Goal: Information Seeking & Learning: Understand process/instructions

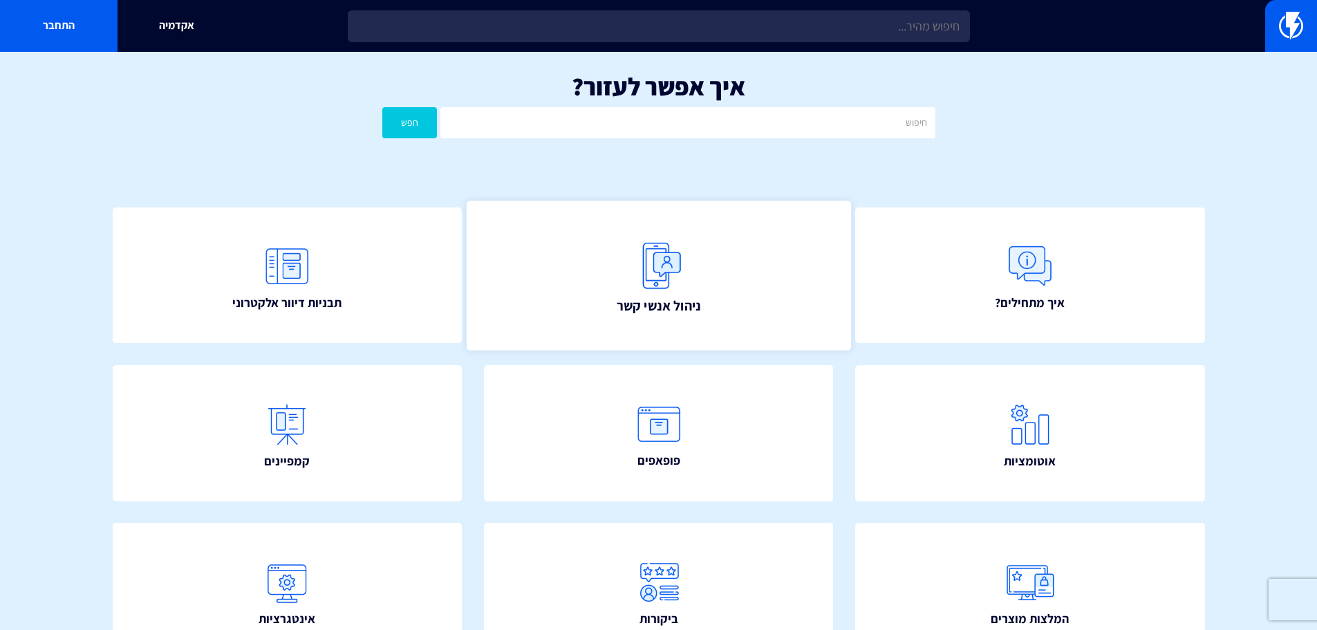
click at [692, 251] on link "ניהול אנשי קשר" at bounding box center [658, 274] width 384 height 149
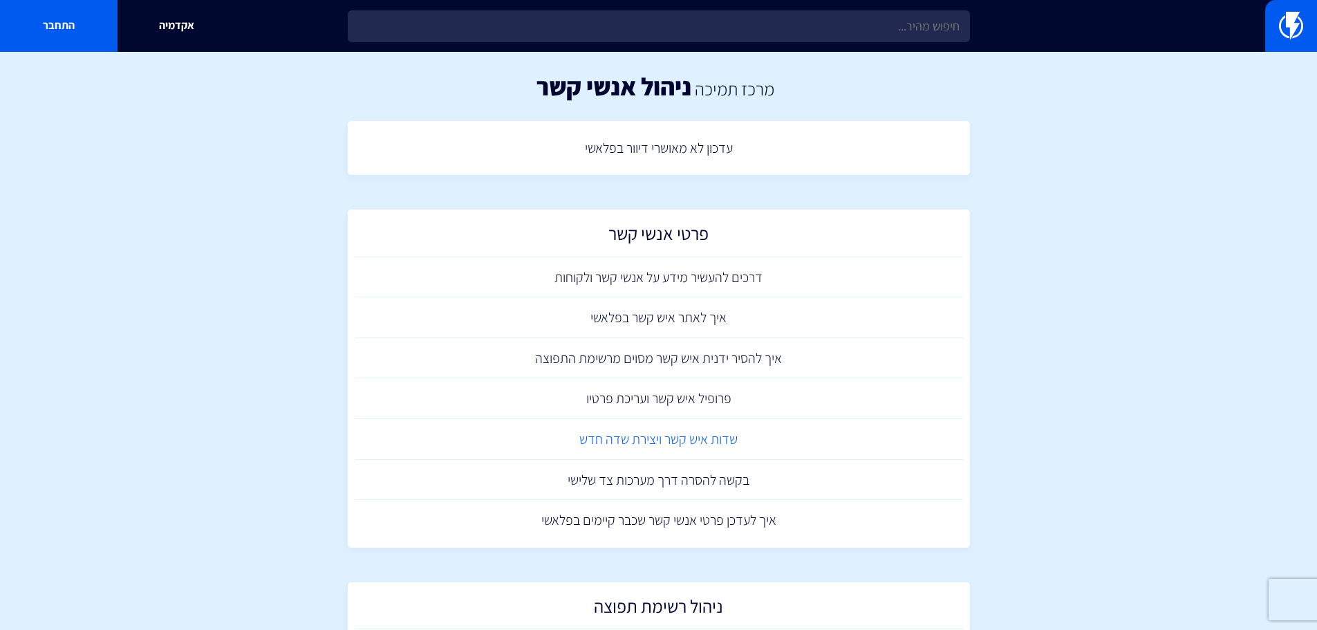
click at [704, 435] on link "שדות איש קשר ויצירת שדה חדש" at bounding box center [659, 439] width 608 height 41
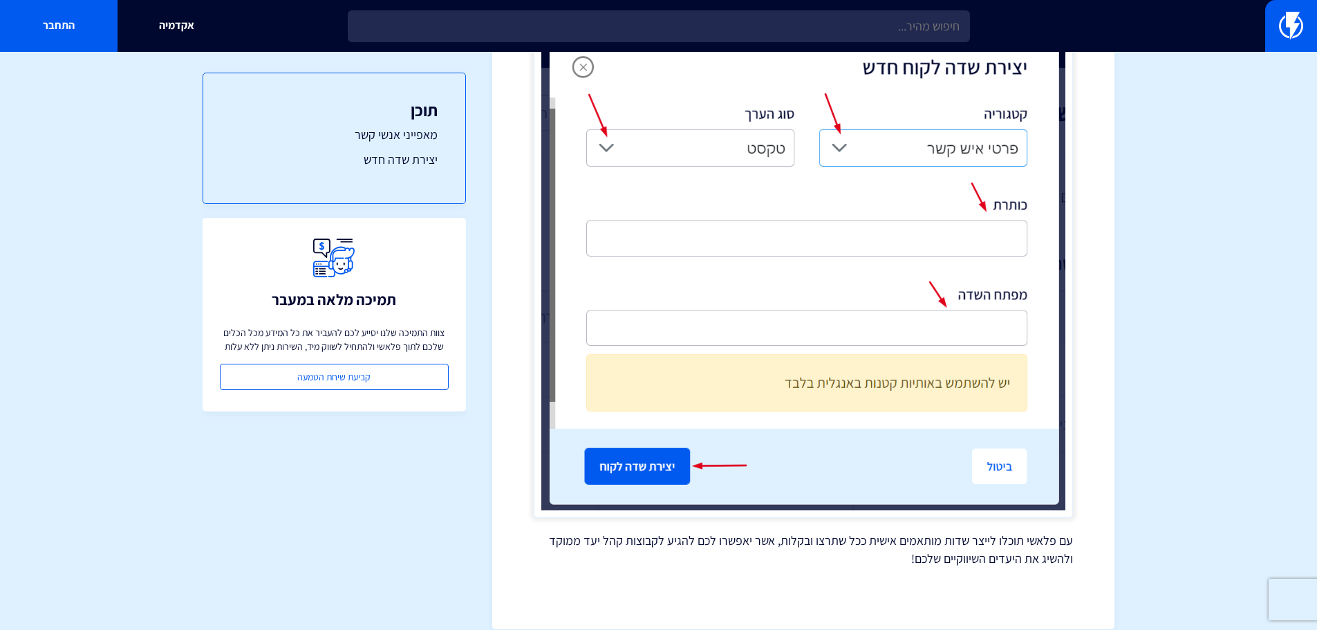
scroll to position [2697, 0]
